Goal: Find specific page/section: Find specific page/section

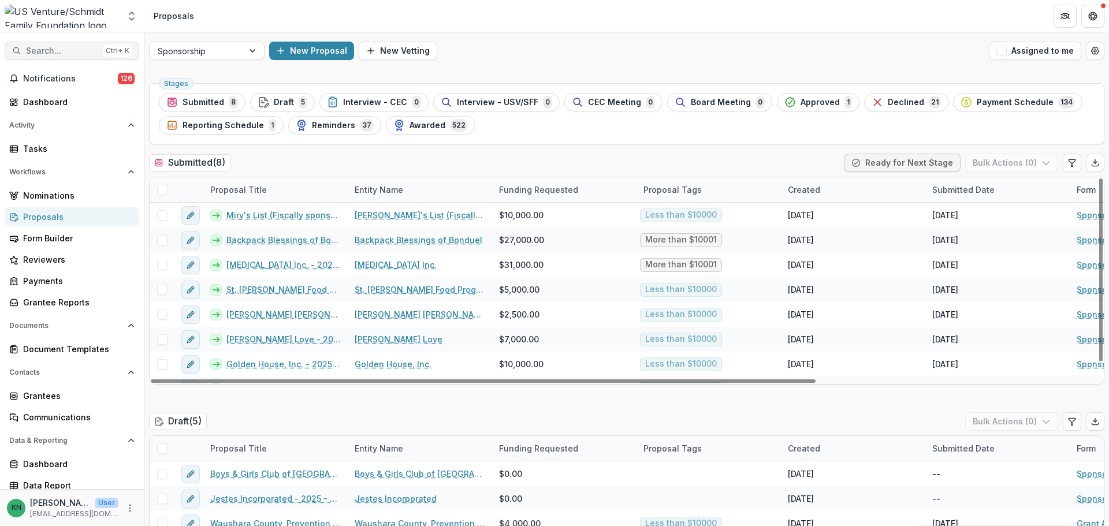
click at [35, 47] on span "Search..." at bounding box center [62, 51] width 73 height 10
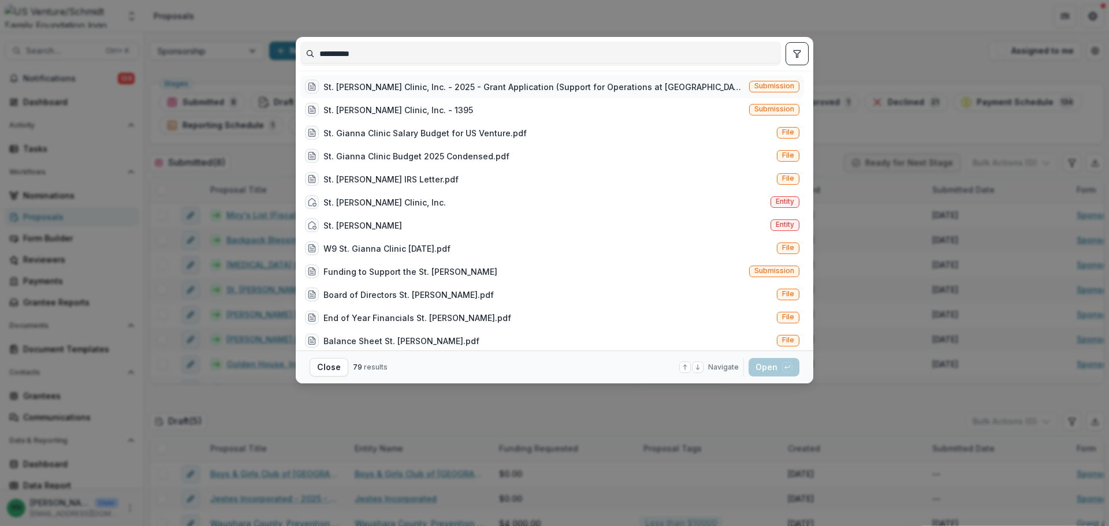
type input "**********"
click at [391, 83] on div "St. [PERSON_NAME] Clinic, Inc. - 2025 - Grant Application (Support for Operatio…" at bounding box center [534, 87] width 421 height 12
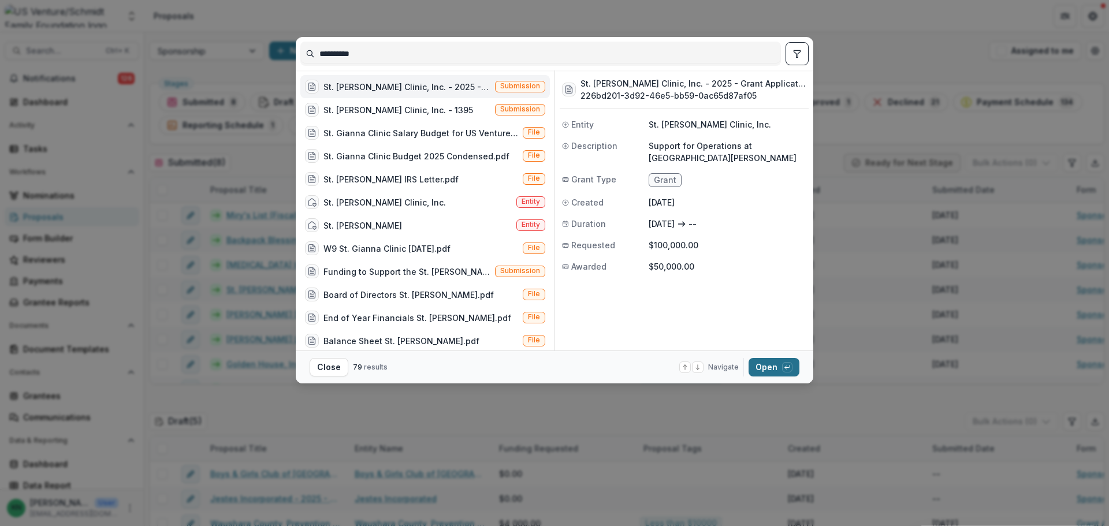
click at [770, 360] on button "Open with enter key" at bounding box center [774, 367] width 51 height 18
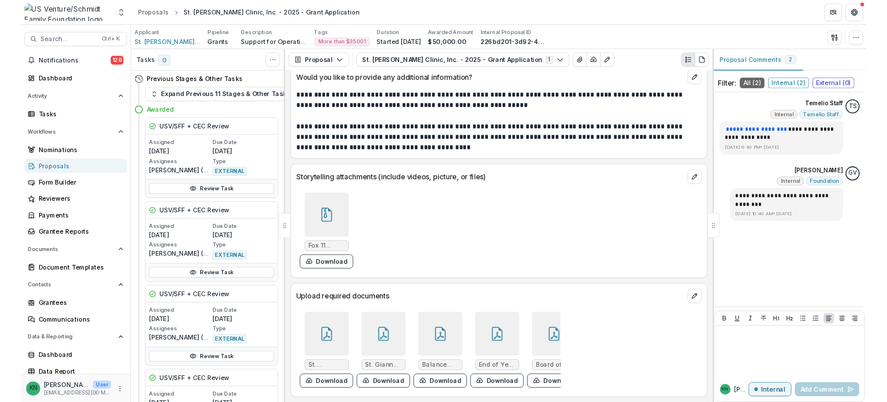
scroll to position [3831, 0]
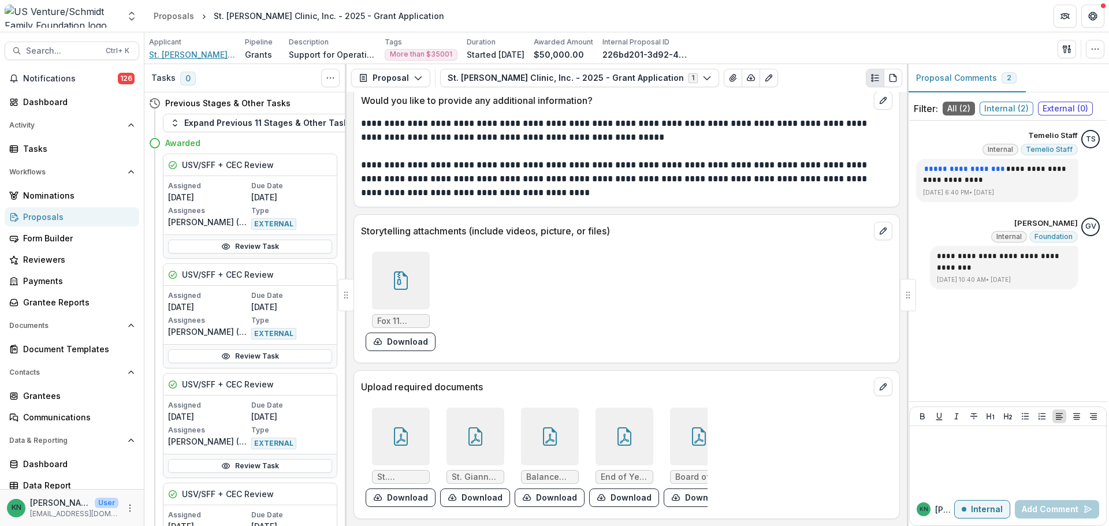
click at [191, 54] on span "St. [PERSON_NAME] Clinic, Inc." at bounding box center [192, 55] width 87 height 12
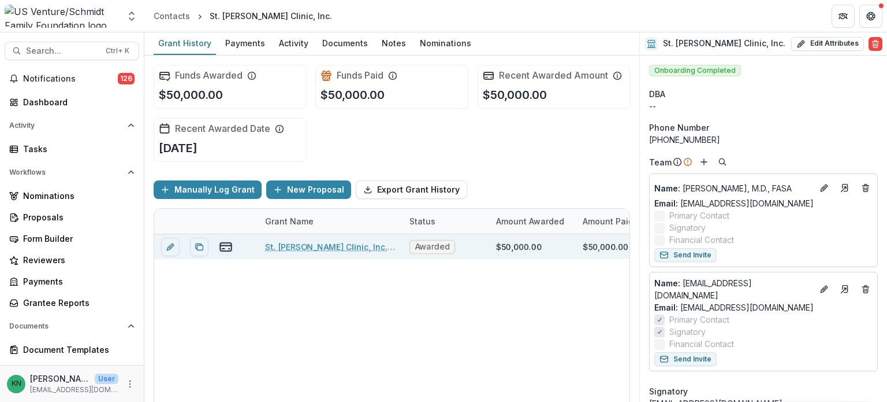
click at [309, 241] on link "St. [PERSON_NAME] Clinic, Inc. - 2025 - Grant Application" at bounding box center [330, 246] width 131 height 12
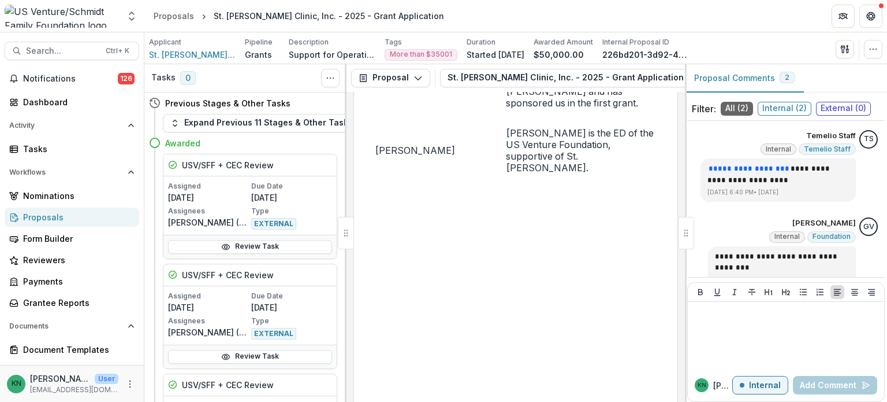
scroll to position [1155, 0]
